Goal: Task Accomplishment & Management: Manage account settings

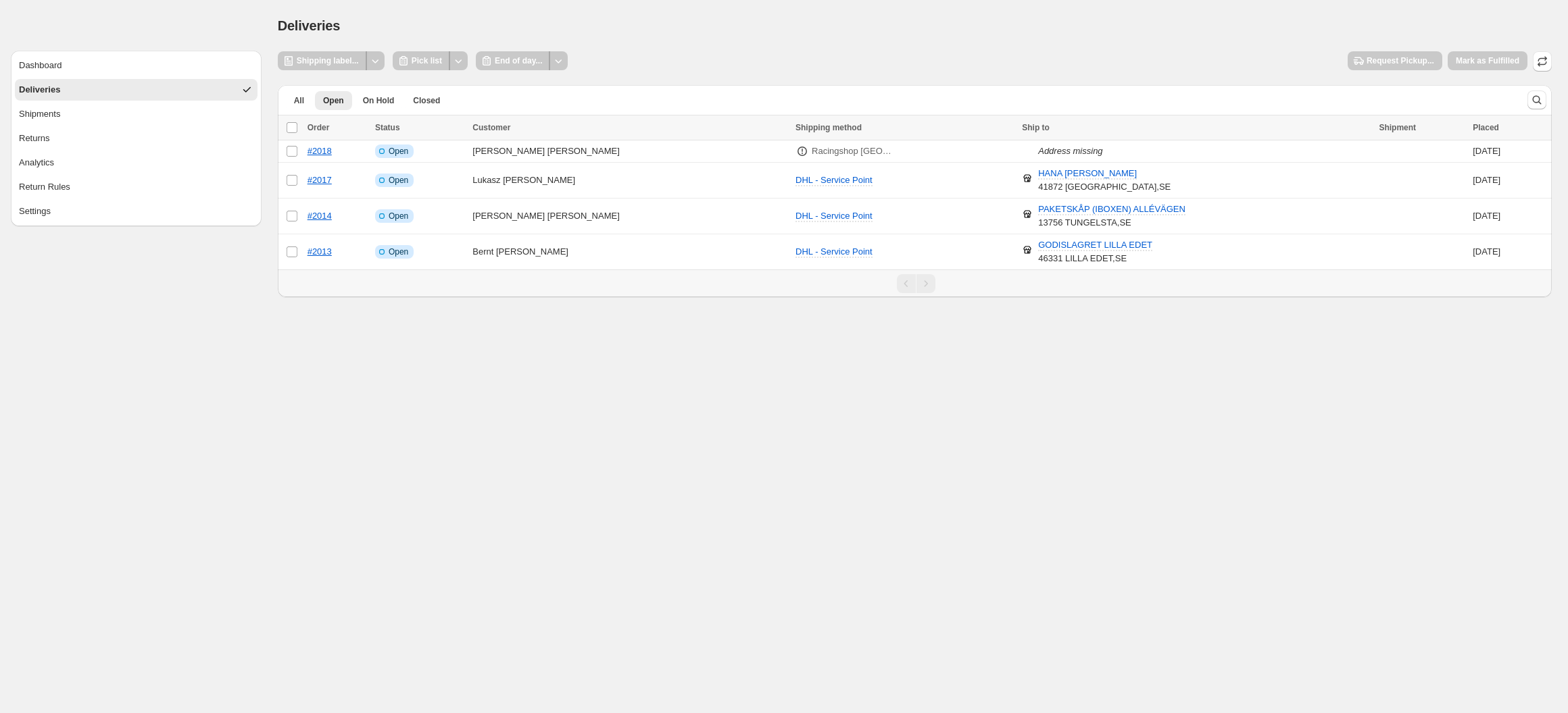
click at [148, 90] on button "Deliveries" at bounding box center [137, 90] width 243 height 21
click at [294, 170] on td "Select order" at bounding box center [290, 180] width 26 height 36
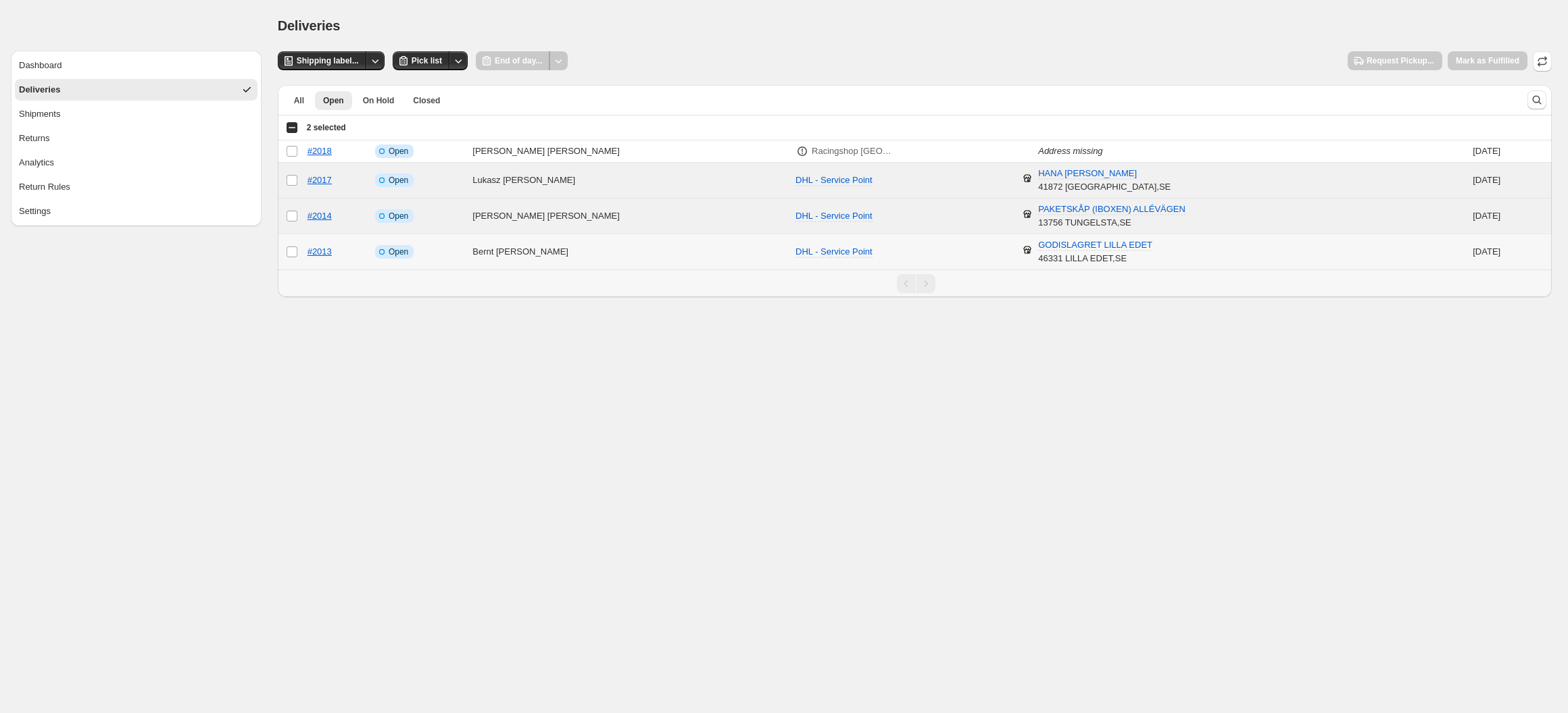
click at [298, 251] on td "Select order" at bounding box center [290, 253] width 26 height 36
click at [340, 54] on button "Shipping label..." at bounding box center [322, 61] width 89 height 19
click at [373, 62] on icon "Other actions" at bounding box center [374, 61] width 13 height 13
click at [364, 87] on span "Send to printer" at bounding box center [349, 88] width 57 height 10
click at [305, 62] on span "Shipping label..." at bounding box center [328, 61] width 63 height 11
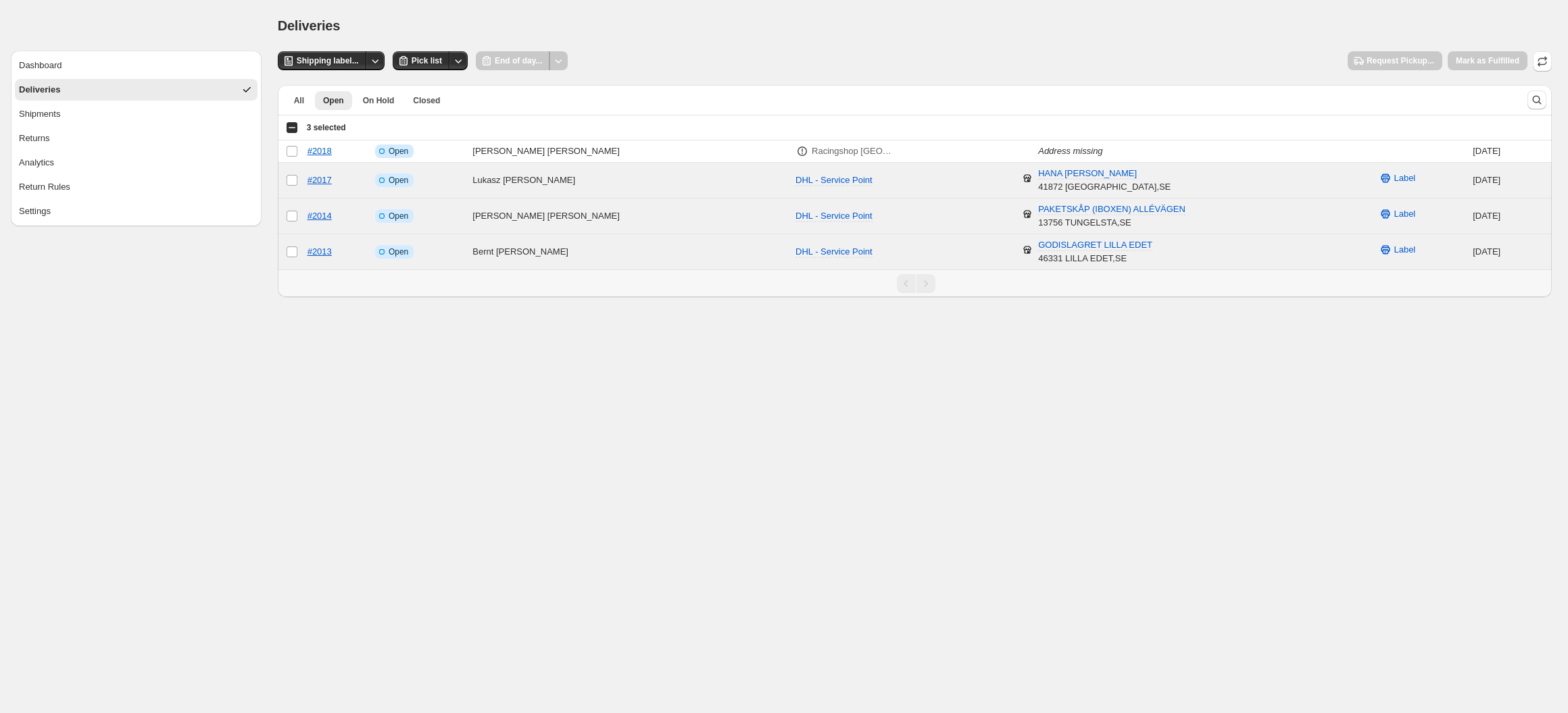
click at [196, 86] on button "Deliveries" at bounding box center [137, 90] width 243 height 21
click at [1537, 68] on button "button" at bounding box center [1541, 62] width 19 height 21
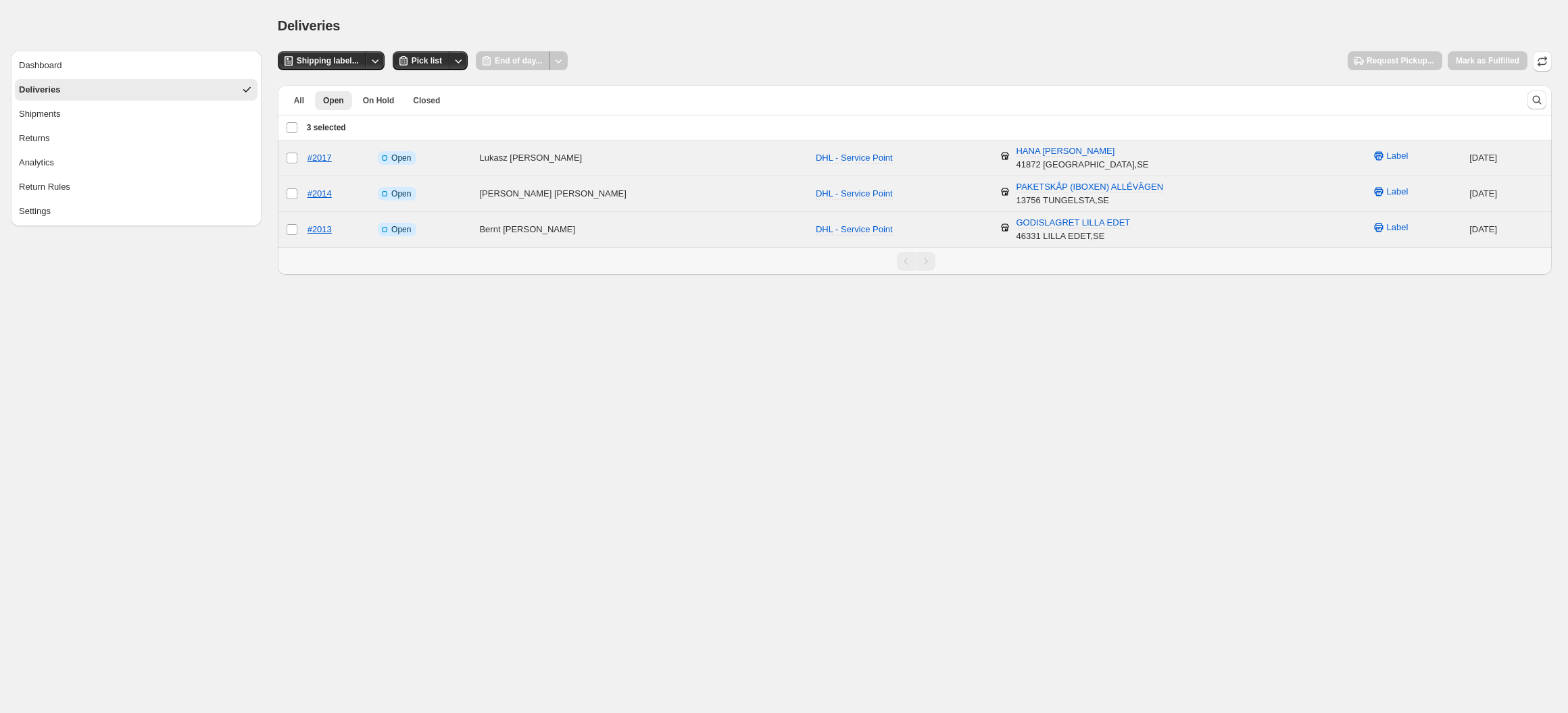
click at [347, 12] on div "Deliveries. This page is ready Deliveries" at bounding box center [914, 26] width 1273 height 52
click at [286, 127] on div "Deselect all 3 orders 3 selected" at bounding box center [315, 128] width 60 height 12
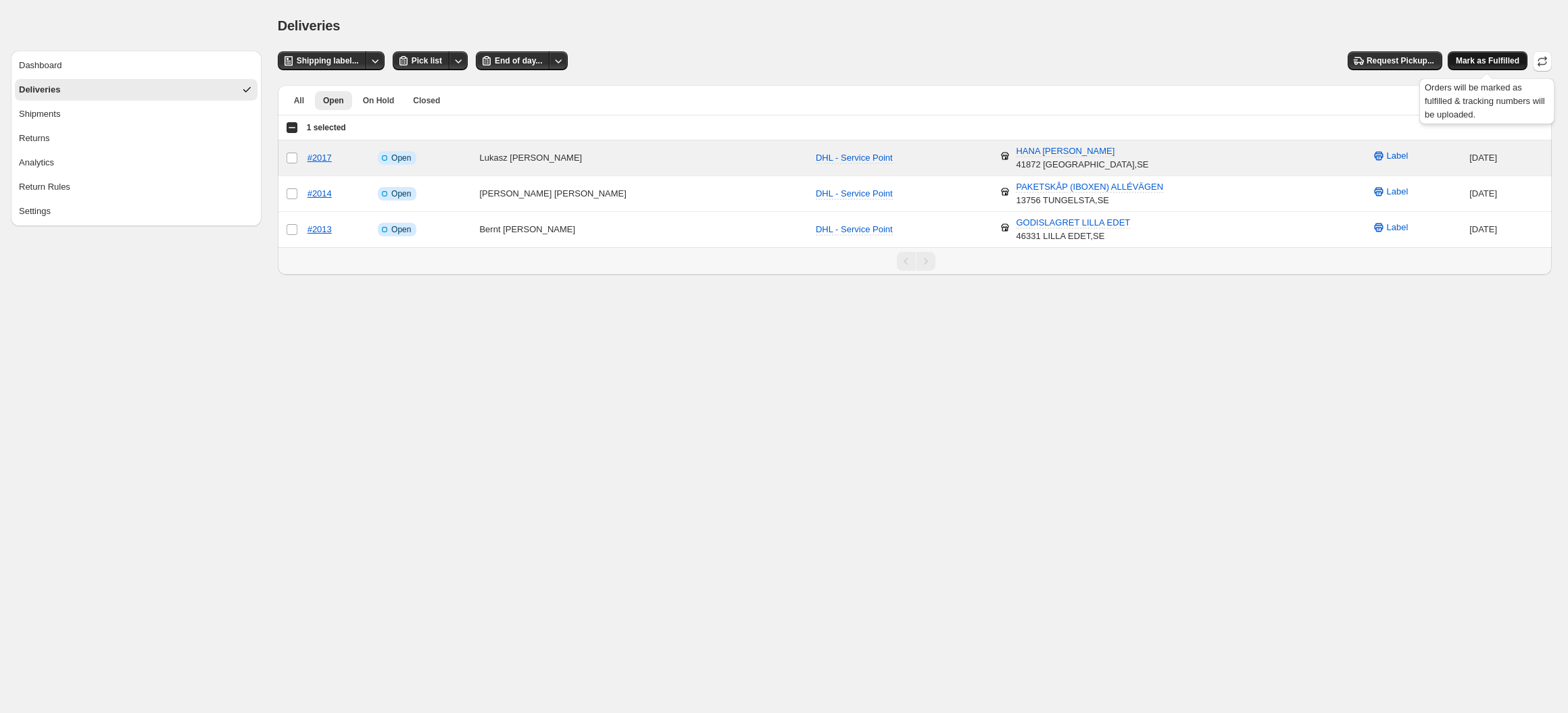
click at [1513, 62] on span "Mark as Fulfilled" at bounding box center [1487, 61] width 63 height 11
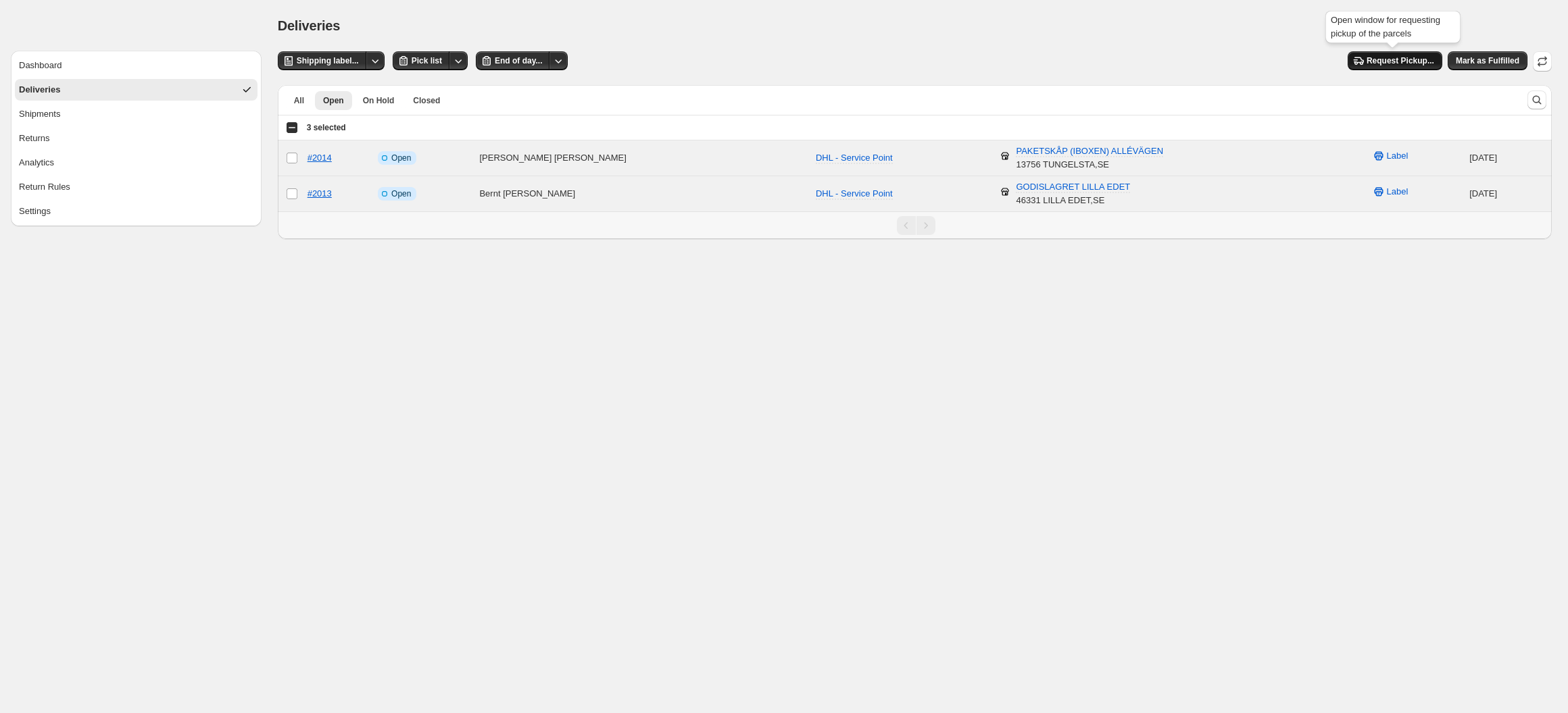
click at [1389, 67] on button "Request Pickup..." at bounding box center [1395, 61] width 95 height 19
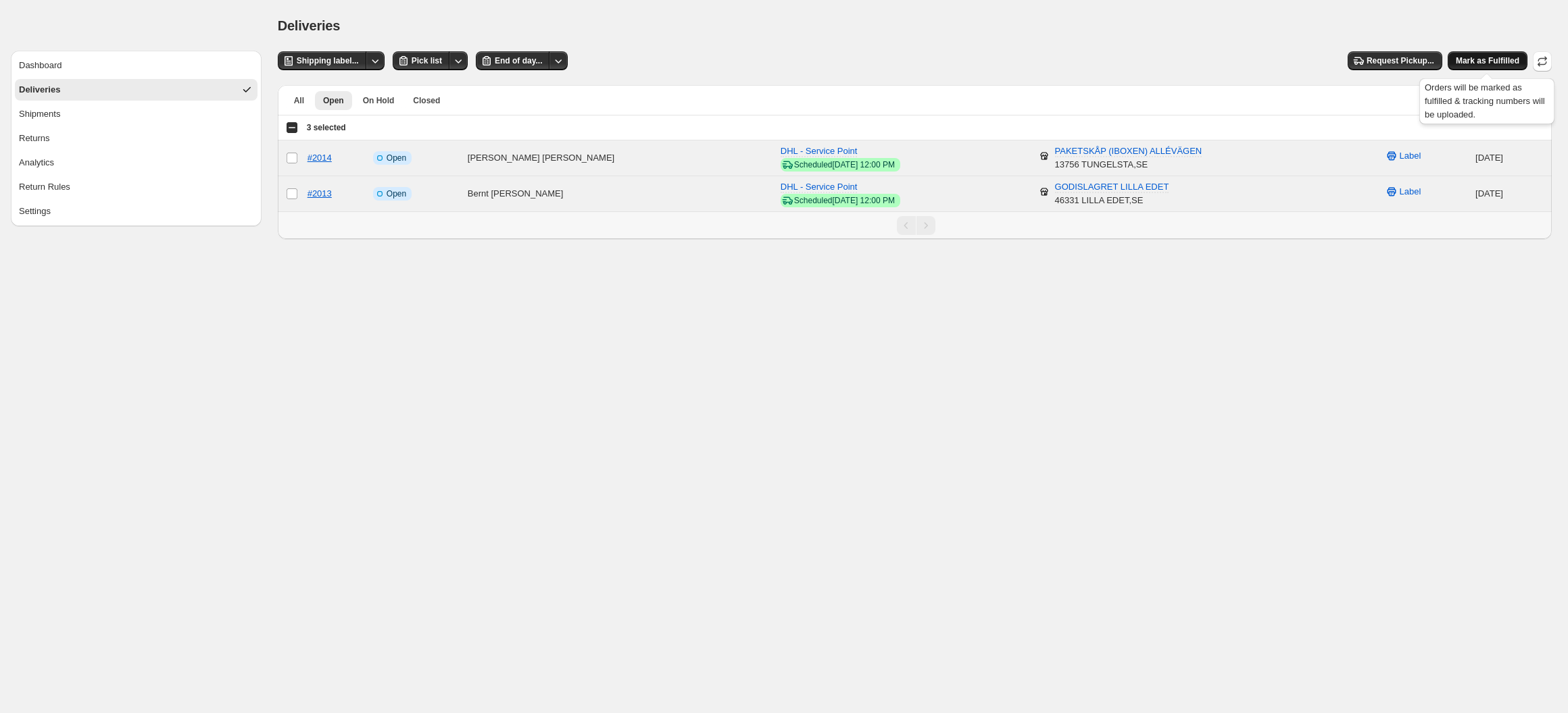
click at [1463, 59] on span "Mark as Fulfilled" at bounding box center [1487, 61] width 63 height 11
click at [1507, 65] on span "Mark as Fulfilled" at bounding box center [1487, 61] width 63 height 11
click at [414, 95] on span "Closed" at bounding box center [426, 101] width 27 height 11
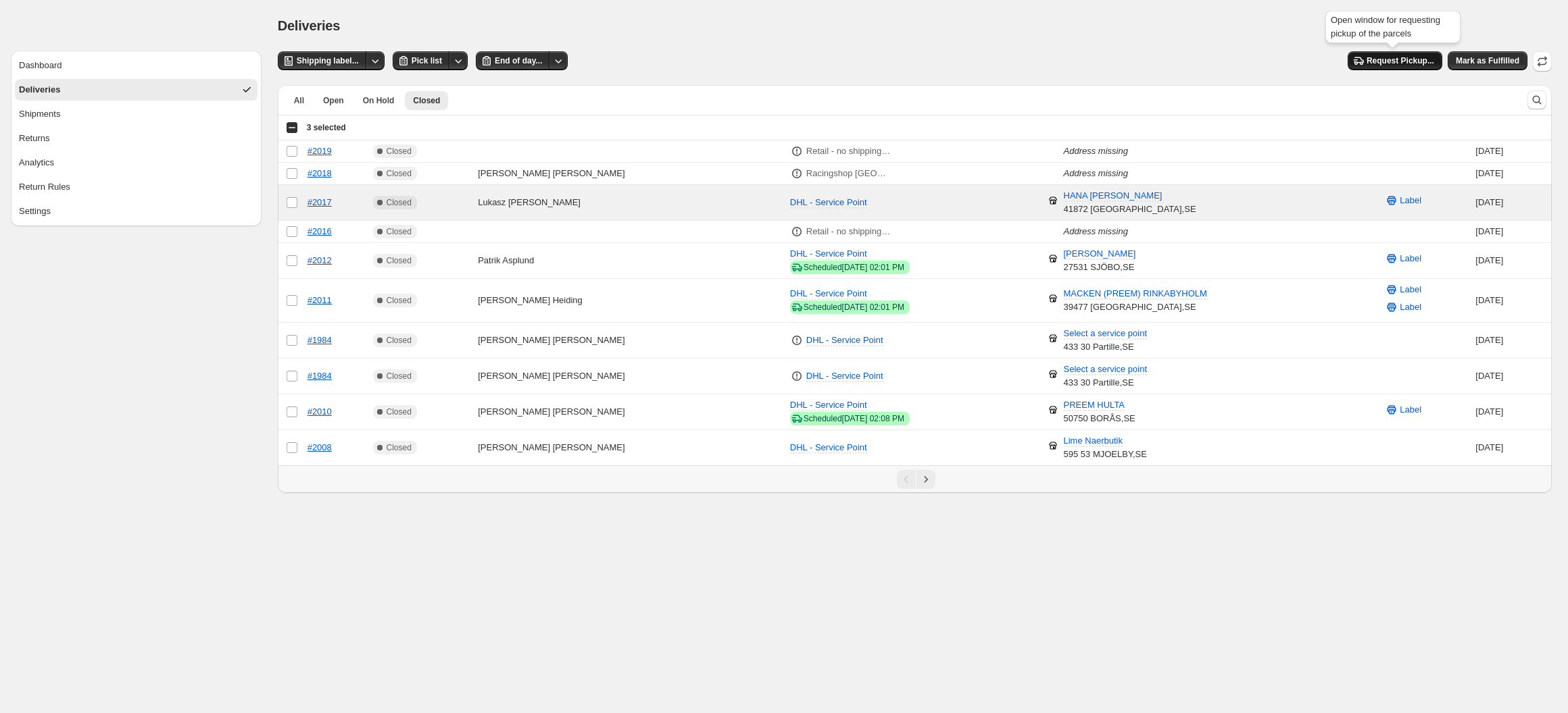
click at [1408, 65] on span "Request Pickup..." at bounding box center [1400, 61] width 68 height 11
select select "********"
click at [783, 90] on ul "All Open On Hold Closed More views" at bounding box center [897, 99] width 1228 height 19
click at [301, 105] on button "All" at bounding box center [299, 100] width 27 height 19
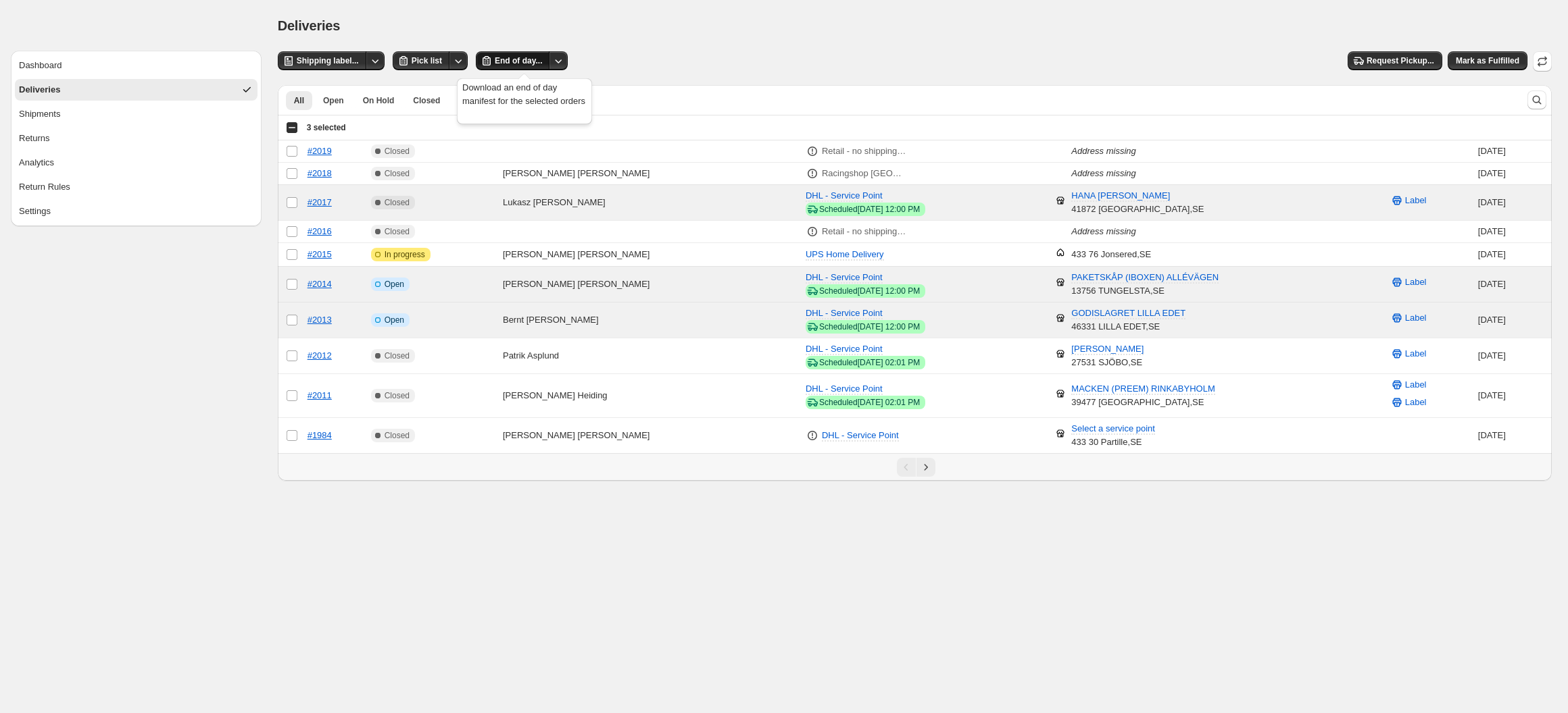
click at [523, 58] on span "End of day..." at bounding box center [518, 61] width 47 height 11
